Goal: Complete application form

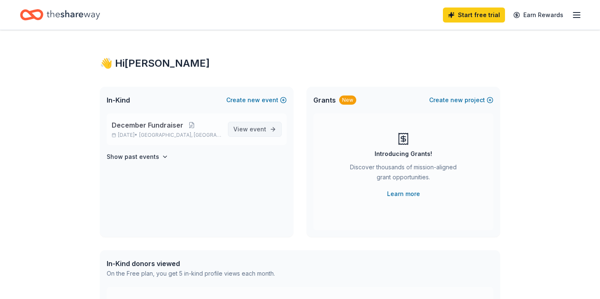
click at [259, 131] on span "event" at bounding box center [257, 128] width 17 height 7
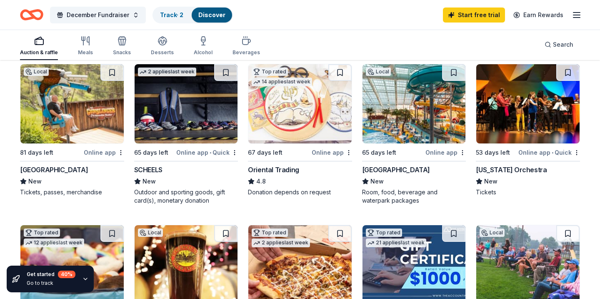
scroll to position [88, 0]
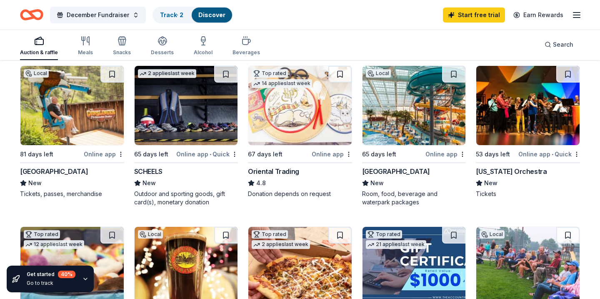
click at [104, 154] on div "Online app" at bounding box center [104, 154] width 40 height 10
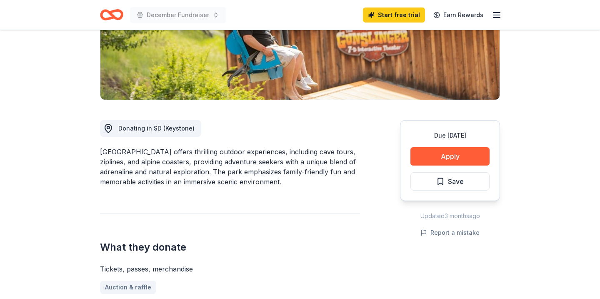
scroll to position [160, 0]
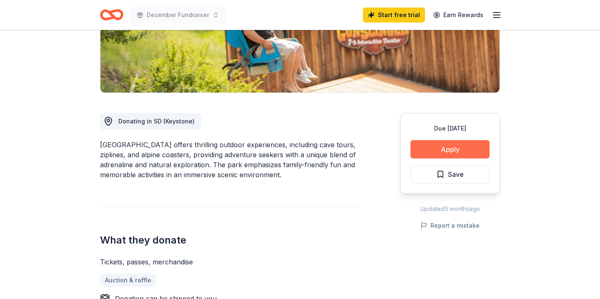
click at [442, 148] on button "Apply" at bounding box center [449, 149] width 79 height 18
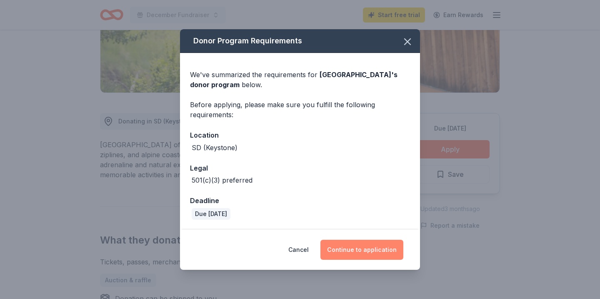
click at [358, 250] on button "Continue to application" at bounding box center [361, 249] width 83 height 20
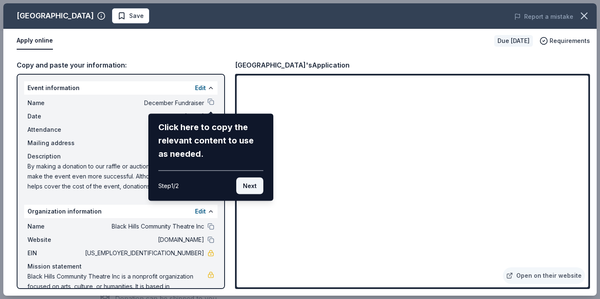
click at [246, 188] on button "Next" at bounding box center [249, 185] width 27 height 17
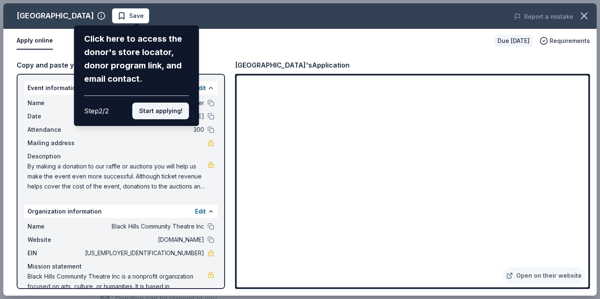
click at [164, 115] on button "Start applying!" at bounding box center [160, 110] width 57 height 17
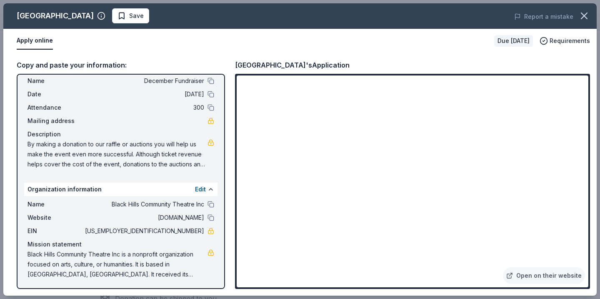
scroll to position [23, 0]
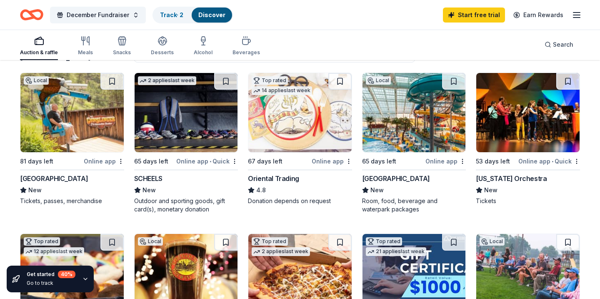
scroll to position [82, 0]
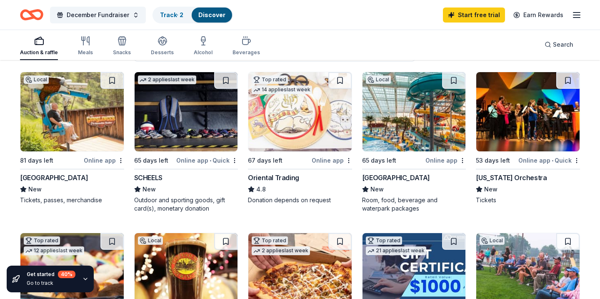
click at [422, 135] on img at bounding box center [413, 111] width 103 height 79
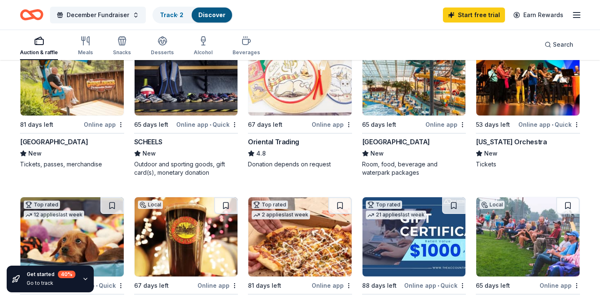
scroll to position [132, 0]
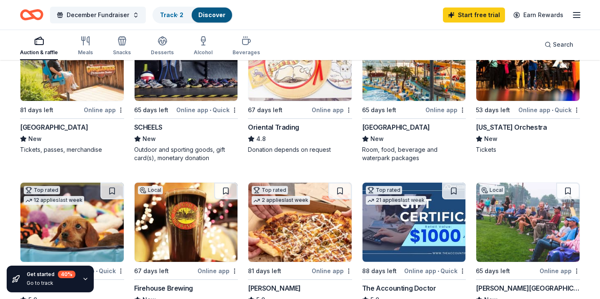
click at [415, 132] on div "WaTiki Indoor Water Park Resort New Room, food, beverage and waterpark packages" at bounding box center [414, 142] width 104 height 40
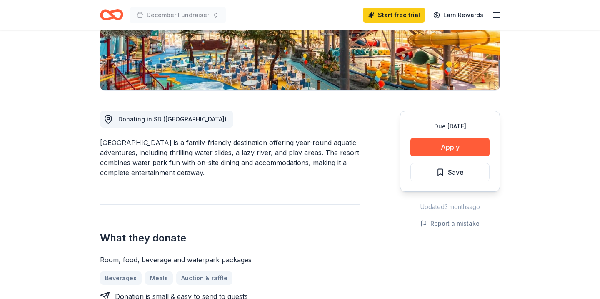
scroll to position [163, 0]
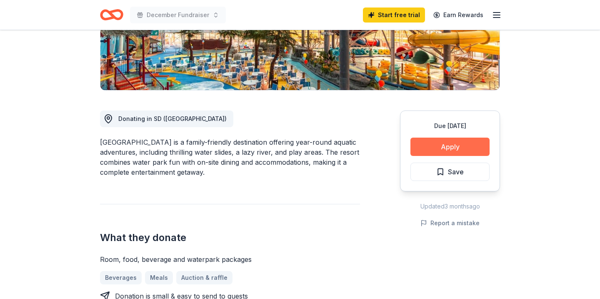
click at [446, 147] on button "Apply" at bounding box center [449, 146] width 79 height 18
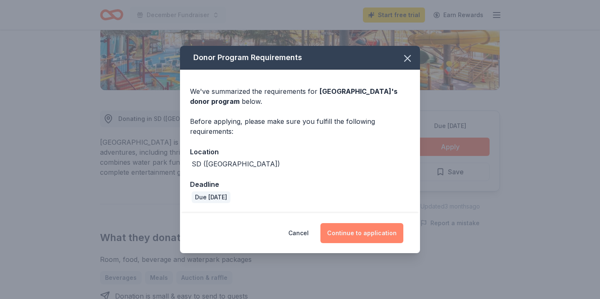
click at [364, 234] on button "Continue to application" at bounding box center [361, 233] width 83 height 20
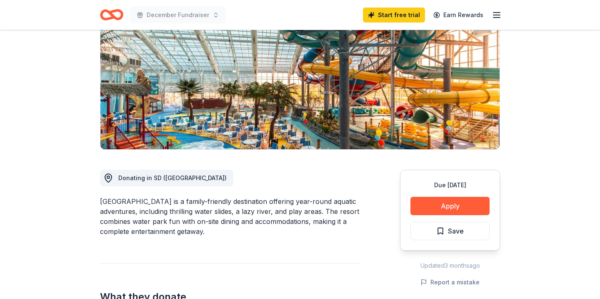
scroll to position [132, 0]
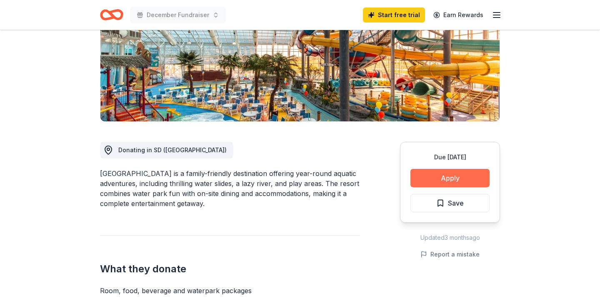
click at [457, 177] on button "Apply" at bounding box center [449, 178] width 79 height 18
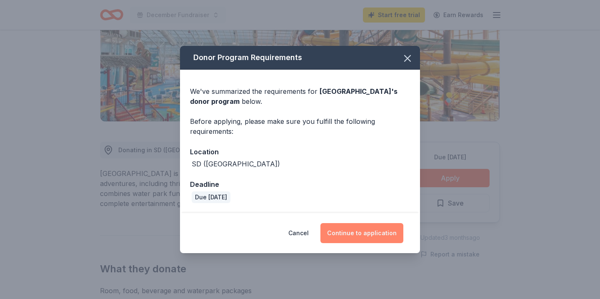
click at [367, 235] on button "Continue to application" at bounding box center [361, 233] width 83 height 20
